Goal: Complete application form: Complete application form

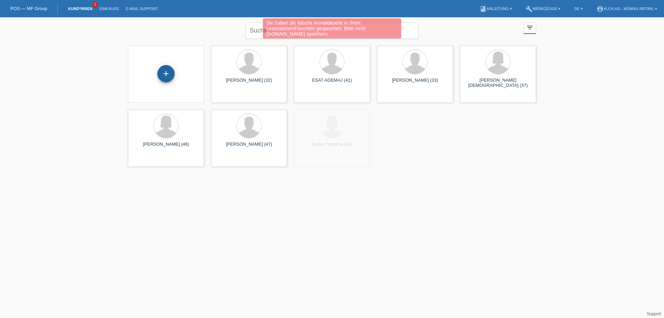
click at [163, 72] on div "+" at bounding box center [165, 73] width 17 height 17
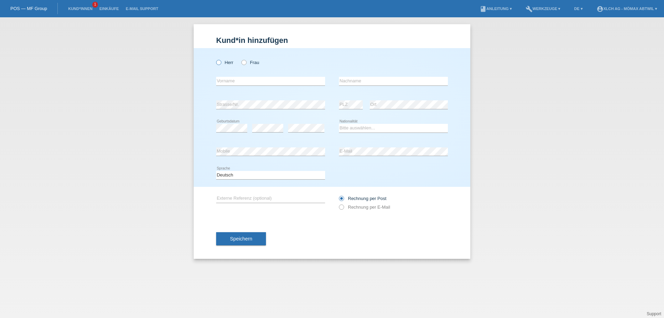
click at [224, 64] on label "Herr" at bounding box center [224, 62] width 17 height 5
click at [221, 64] on input "Herr" at bounding box center [218, 62] width 4 height 4
radio input "true"
drag, startPoint x: 234, startPoint y: 80, endPoint x: 246, endPoint y: 80, distance: 12.1
click at [234, 80] on input "text" at bounding box center [270, 81] width 109 height 9
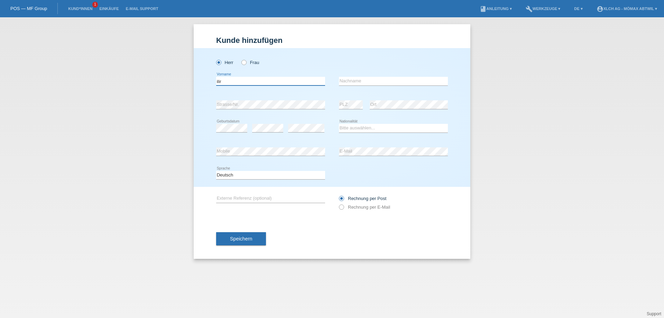
type input "ilir"
type input "berisha"
click at [221, 124] on div "error Geburtsdatum" at bounding box center [231, 129] width 31 height 24
click at [301, 133] on div "error" at bounding box center [306, 129] width 36 height 24
click at [356, 130] on select "Bitte auswählen... Schweiz Deutschland Liechtenstein Österreich ------------ Af…" at bounding box center [393, 128] width 109 height 8
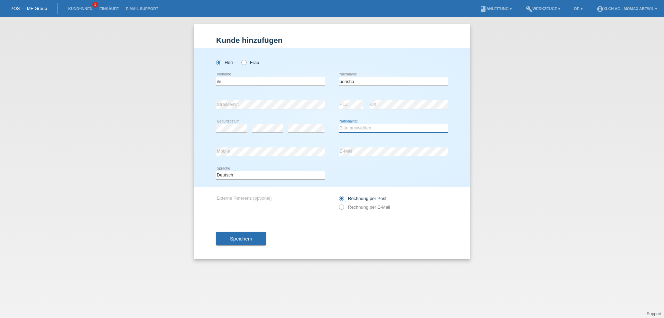
select select "CH"
click at [339, 124] on select "Bitte auswählen... Schweiz Deutschland Liechtenstein Österreich ------------ Af…" at bounding box center [393, 128] width 109 height 8
click at [369, 210] on div "Rechnung per Post Rechnung per E-Mail" at bounding box center [393, 202] width 109 height 17
drag, startPoint x: 351, startPoint y: 206, endPoint x: 310, endPoint y: 224, distance: 44.9
click at [351, 206] on label "Rechnung per E-Mail" at bounding box center [364, 207] width 51 height 5
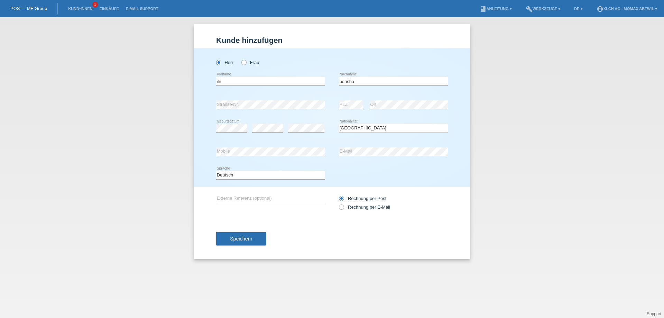
click at [344, 206] on input "Rechnung per E-Mail" at bounding box center [341, 209] width 4 height 9
radio input "true"
click at [236, 241] on span "Speichern" at bounding box center [241, 239] width 22 height 6
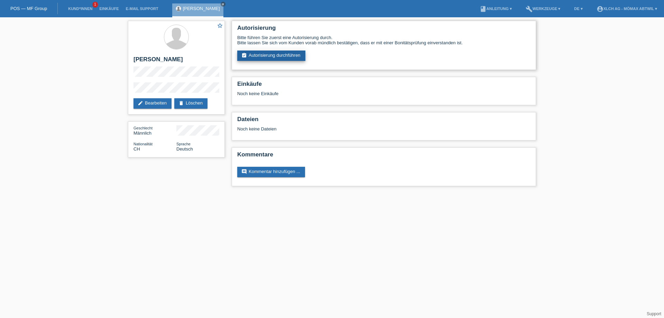
click at [288, 56] on link "assignment_turned_in Autorisierung durchführen" at bounding box center [271, 56] width 68 height 10
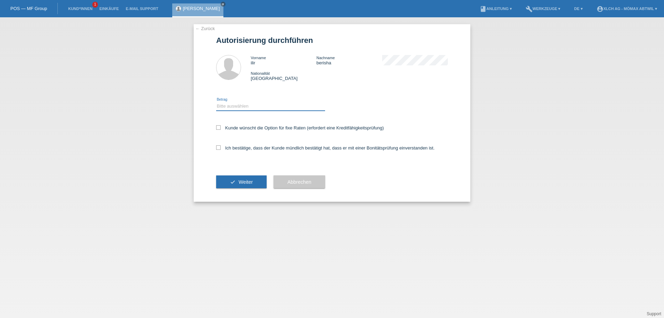
click at [257, 110] on select "Bitte auswählen CHF 1.00 - CHF 499.00 CHF 500.00 - CHF 1'999.00 CHF 2'000.00 - …" at bounding box center [270, 106] width 109 height 8
select select "2"
click at [216, 102] on select "Bitte auswählen CHF 1.00 - CHF 499.00 CHF 500.00 - CHF 1'999.00 CHF 2'000.00 - …" at bounding box center [270, 106] width 109 height 8
click at [312, 147] on label "Ich bestätige, dass der Kunde mündlich bestätigt hat, dass er mit einer Bonität…" at bounding box center [325, 147] width 219 height 5
click at [221, 147] on input "Ich bestätige, dass der Kunde mündlich bestätigt hat, dass er mit einer Bonität…" at bounding box center [218, 147] width 4 height 4
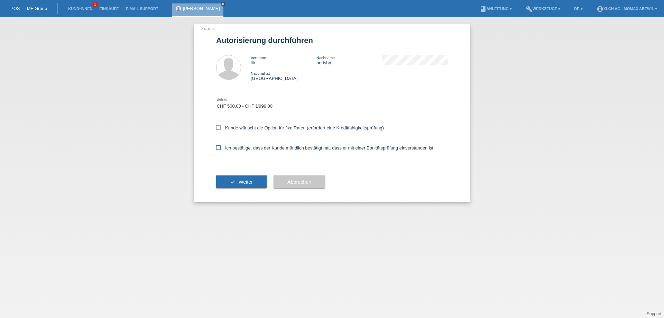
checkbox input "true"
click at [230, 179] on icon "check" at bounding box center [233, 182] width 6 height 6
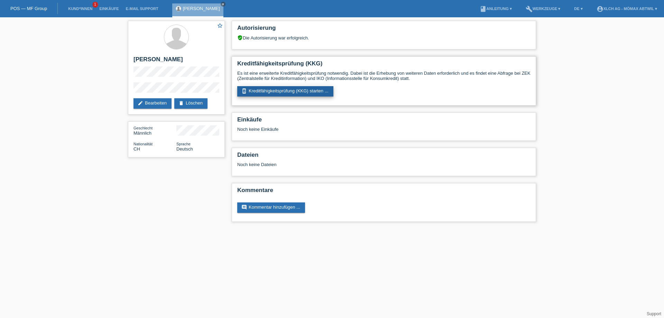
click at [290, 93] on link "perm_device_information Kreditfähigkeitsprüfung (KKG) starten ..." at bounding box center [285, 91] width 96 height 10
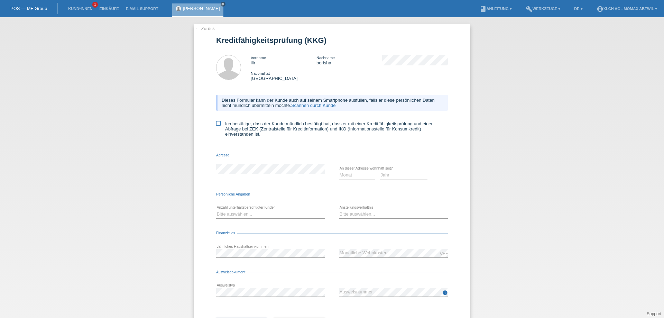
click at [220, 124] on label "Ich bestätige, dass der Kunde mündlich bestätigt hat, dass er mit einer Kreditf…" at bounding box center [332, 129] width 232 height 16
click at [220, 124] on input "Ich bestätige, dass der Kunde mündlich bestätigt hat, dass er mit einer Kreditf…" at bounding box center [218, 123] width 4 height 4
checkbox input "true"
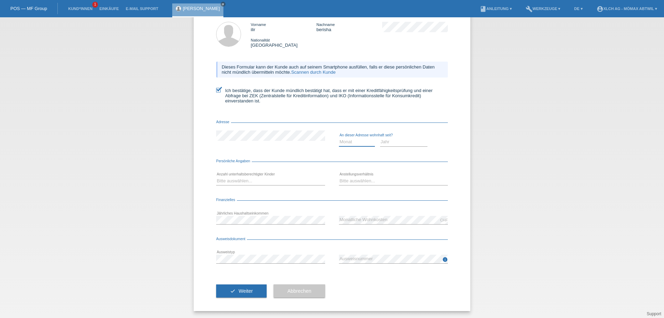
drag, startPoint x: 349, startPoint y: 143, endPoint x: 348, endPoint y: 136, distance: 6.8
click at [349, 143] on select "Monat 01 02 03 04 05 06 07 08 09 10" at bounding box center [357, 142] width 36 height 8
drag, startPoint x: 386, startPoint y: 147, endPoint x: 390, endPoint y: 144, distance: 5.1
click at [386, 147] on div "Jahr 2025 2024 2023 2022 2021 2020 2019 2018 2017" at bounding box center [404, 142] width 48 height 24
click at [390, 143] on select "Jahr 2025 2024 2023 2022 2021 2020 2019 2018 2017 2016 2015 2014 2013 2012 2011…" at bounding box center [404, 142] width 48 height 8
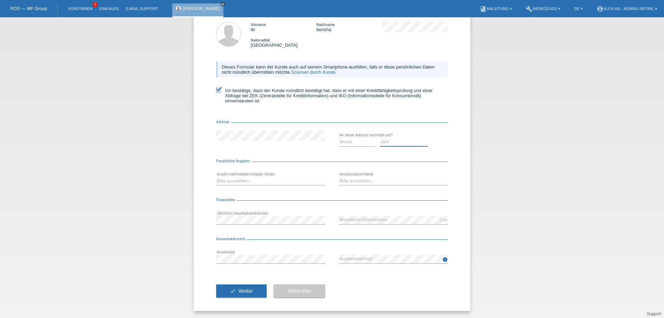
select select "2016"
click at [380, 138] on select "Jahr 2025 2024 2023 2022 2021 2020 2019 2018 2017 2016 2015 2014 2013 2012 2011…" at bounding box center [404, 142] width 48 height 8
click at [349, 144] on select "Monat 01 02 03 04 05 06 07 08 09 10" at bounding box center [357, 142] width 36 height 8
select select "04"
click at [339, 138] on select "Monat 01 02 03 04 05 06 07 08 09 10" at bounding box center [357, 142] width 36 height 8
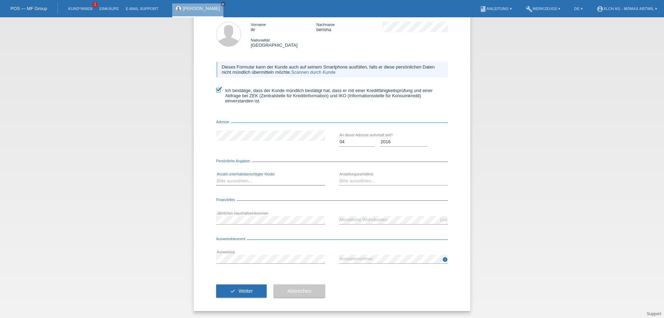
click at [270, 182] on select "Bitte auswählen... 0 1 2 3 4 5 6 7 8 9" at bounding box center [270, 181] width 109 height 8
select select "1"
click at [216, 177] on select "Bitte auswählen... 0 1 2 3 4 5 6 7 8 9" at bounding box center [270, 181] width 109 height 8
click at [375, 181] on select "Bitte auswählen... Unbefristet Befristet Lehrling/Student Pensioniert Nicht arb…" at bounding box center [393, 181] width 109 height 8
select select "UNLIMITED"
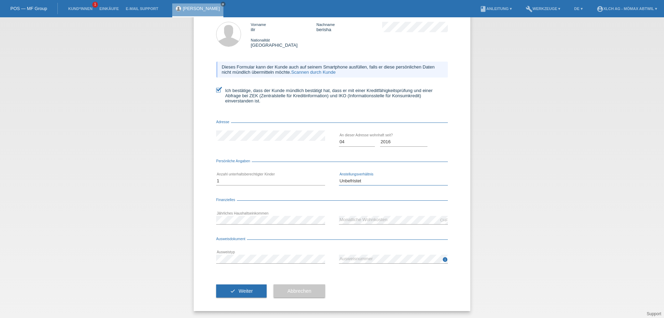
click at [339, 177] on select "Bitte auswählen... Unbefristet Befristet Lehrling/Student Pensioniert Nicht arb…" at bounding box center [393, 181] width 109 height 8
click at [345, 293] on div "check Weiter Abbrechen" at bounding box center [332, 291] width 232 height 40
click at [240, 284] on button "check Weiter" at bounding box center [241, 290] width 51 height 13
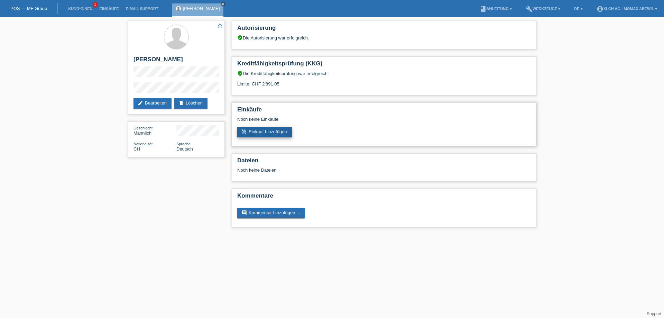
click at [268, 134] on link "add_shopping_cart Einkauf hinzufügen" at bounding box center [264, 132] width 55 height 10
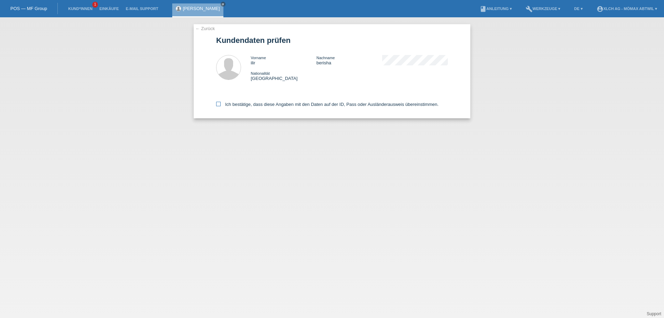
click at [218, 103] on icon at bounding box center [218, 104] width 4 height 4
click at [218, 103] on input "Ich bestätige, dass diese Angaben mit den Daten auf der ID, Pass oder Ausländer…" at bounding box center [218, 104] width 4 height 4
checkbox input "true"
click at [212, 100] on div "← Zurück Kundendaten prüfen Vorname ilir Nachname berisha Nationalität Schweiz" at bounding box center [332, 71] width 277 height 94
click at [217, 104] on icon at bounding box center [218, 104] width 4 height 4
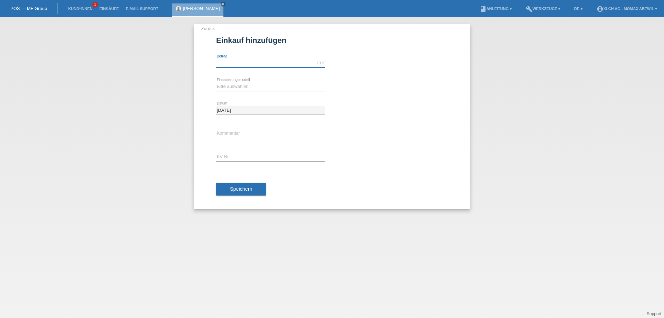
click at [253, 60] on input "text" at bounding box center [270, 63] width 109 height 9
type input "1122.75"
click at [276, 86] on select "Bitte auswählen Kauf auf Rechnung mit Teilzahlungsoption Fixe Raten - Zinsübern…" at bounding box center [270, 86] width 109 height 8
select select "112"
click at [216, 82] on select "Bitte auswählen Kauf auf Rechnung mit Teilzahlungsoption Fixe Raten - Zinsübern…" at bounding box center [270, 86] width 109 height 8
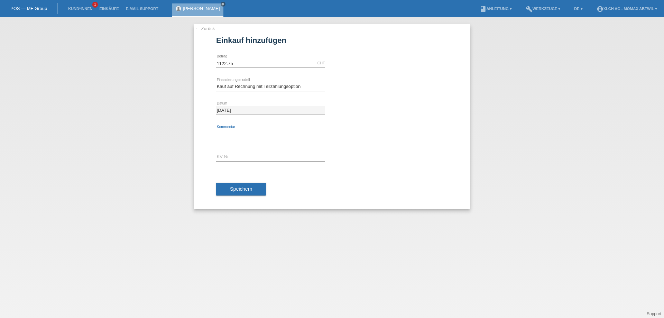
click at [236, 133] on input "text" at bounding box center [270, 133] width 109 height 9
type input "3L2Z"
drag, startPoint x: 249, startPoint y: 154, endPoint x: 250, endPoint y: 158, distance: 4.1
click at [250, 158] on input "text" at bounding box center [270, 157] width 109 height 9
type input "AGNGF6"
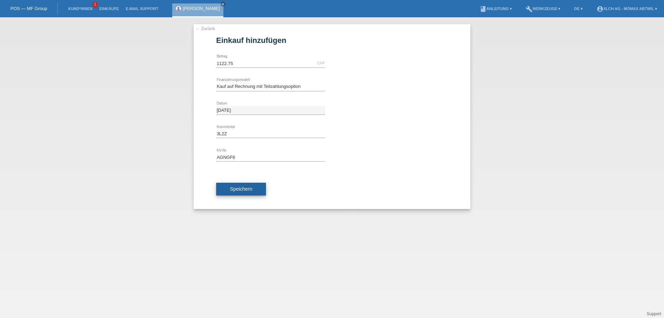
click at [237, 191] on span "Speichern" at bounding box center [241, 189] width 22 height 6
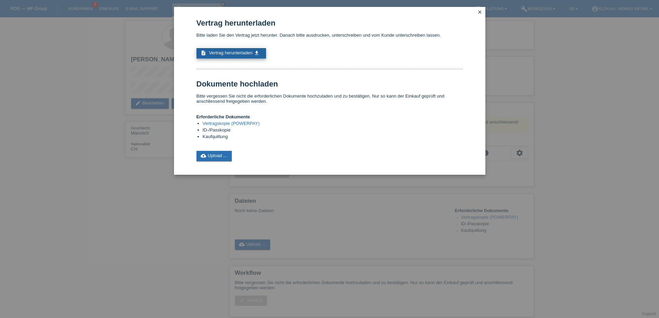
click at [236, 49] on link "description Vertrag herunterladen get_app" at bounding box center [232, 53] width 70 height 10
click at [224, 155] on link "cloud_upload Upload ..." at bounding box center [215, 156] width 36 height 10
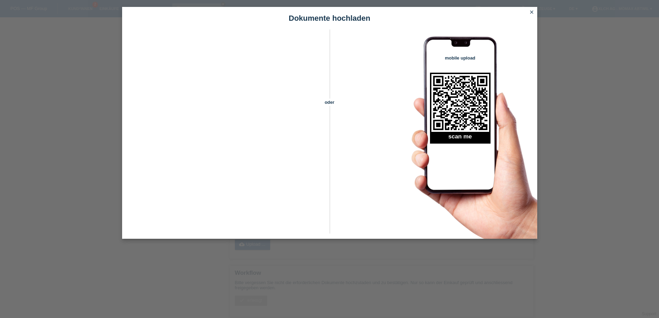
click at [533, 11] on icon "close" at bounding box center [532, 12] width 6 height 6
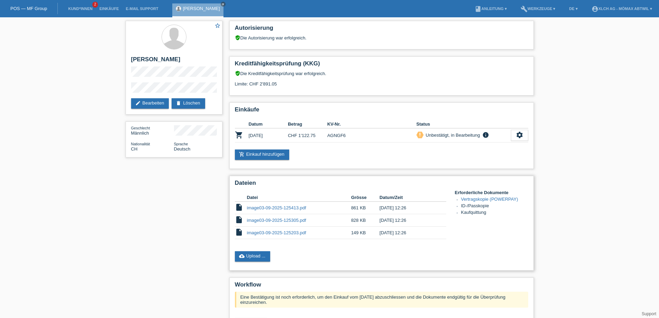
scroll to position [74, 0]
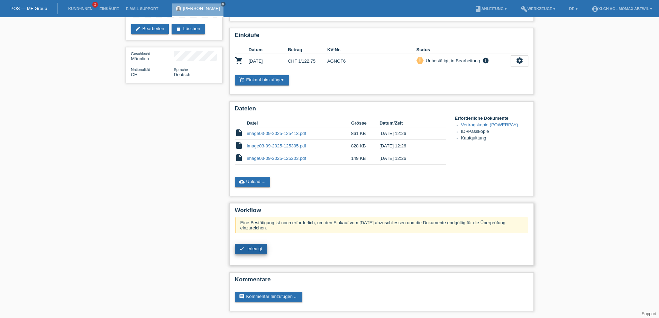
click at [258, 251] on link "check erledigt" at bounding box center [251, 249] width 32 height 10
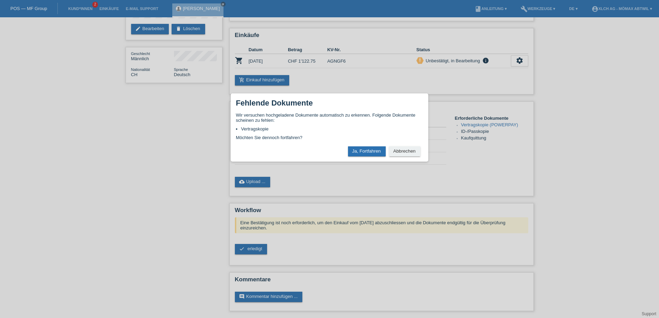
drag, startPoint x: 361, startPoint y: 150, endPoint x: 386, endPoint y: 140, distance: 27.4
click at [361, 150] on button "Ja, Fortfahren" at bounding box center [367, 151] width 38 height 10
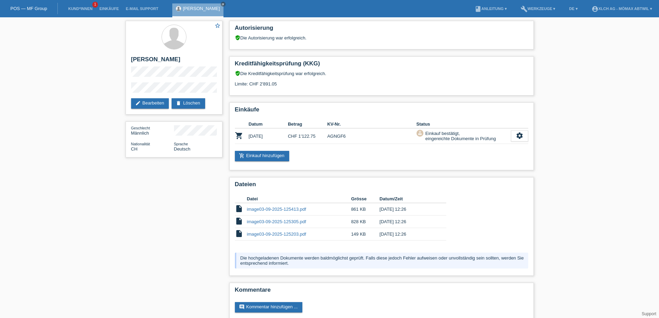
scroll to position [10, 0]
